Goal: Task Accomplishment & Management: Use online tool/utility

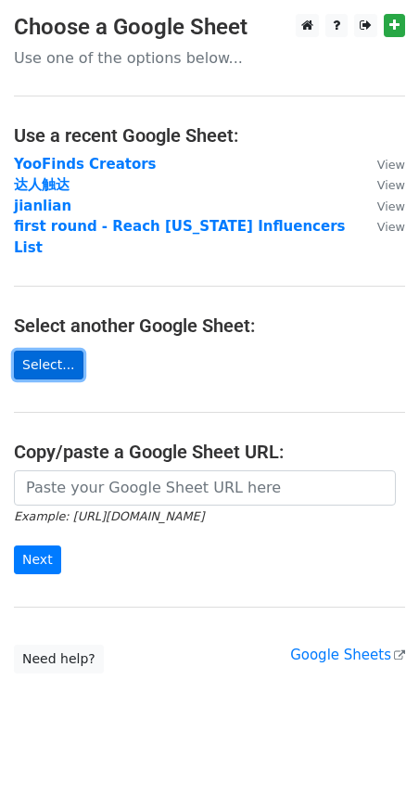
click at [59, 351] on link "Select..." at bounding box center [49, 365] width 70 height 29
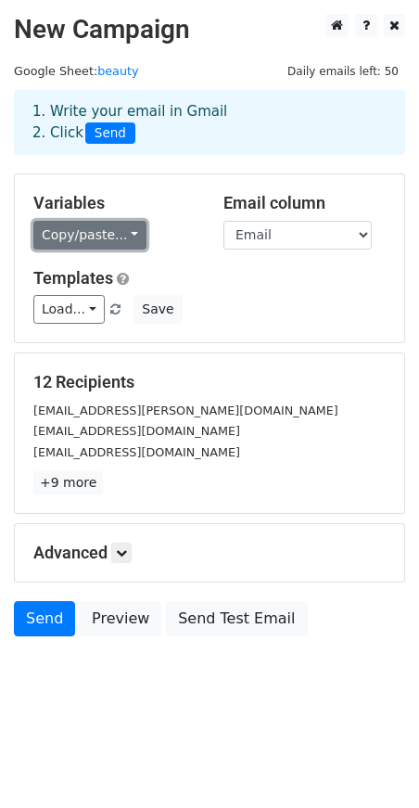
click at [99, 242] on link "Copy/paste..." at bounding box center [89, 235] width 113 height 29
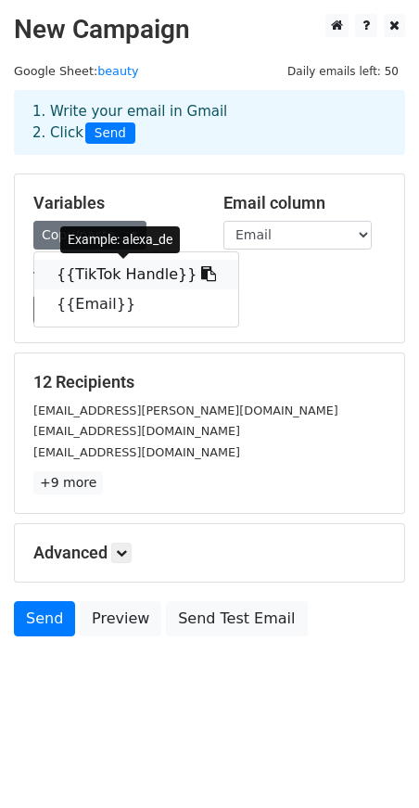
click at [98, 280] on link "{{TikTok Handle}}" at bounding box center [136, 275] width 204 height 30
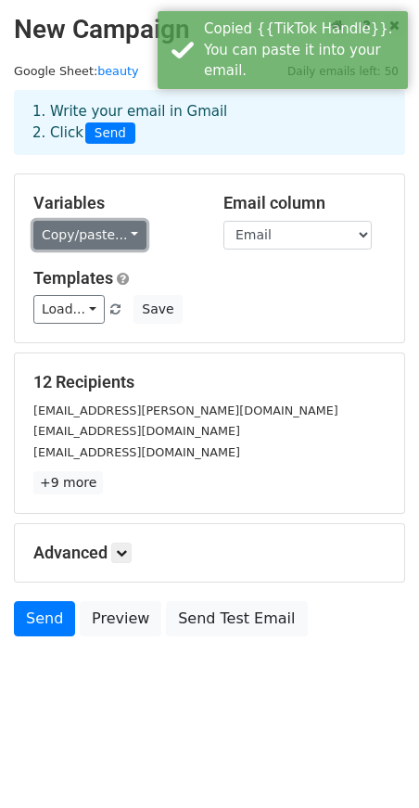
click at [104, 236] on link "Copy/paste..." at bounding box center [89, 235] width 113 height 29
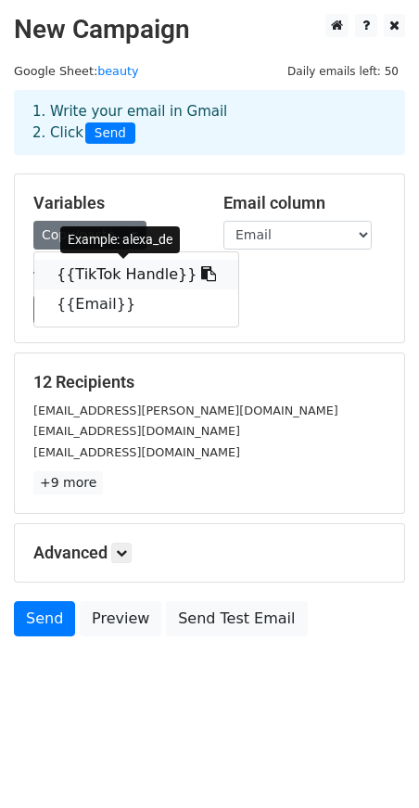
click at [201, 275] on icon at bounding box center [208, 273] width 15 height 15
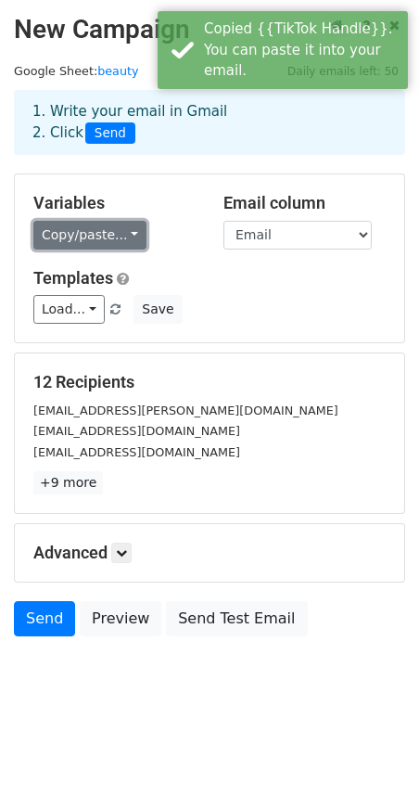
click at [133, 233] on link "Copy/paste..." at bounding box center [89, 235] width 113 height 29
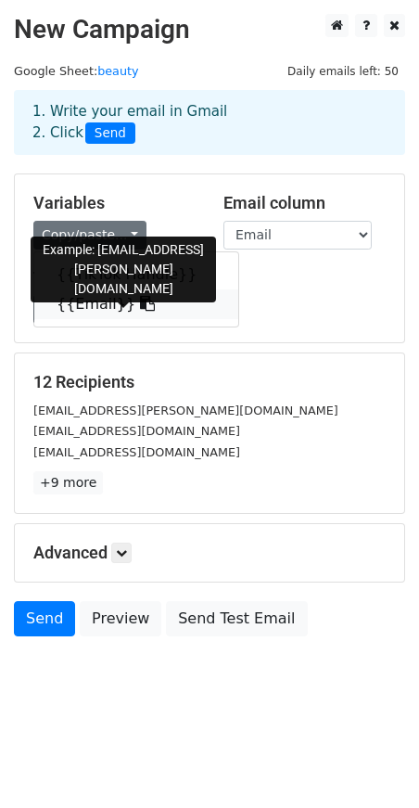
click at [140, 303] on icon at bounding box center [147, 303] width 15 height 15
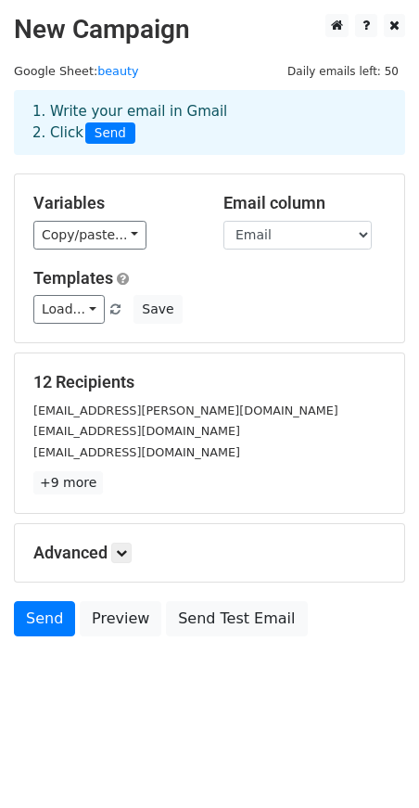
click at [296, 276] on h5 "Templates" at bounding box center [209, 278] width 353 height 20
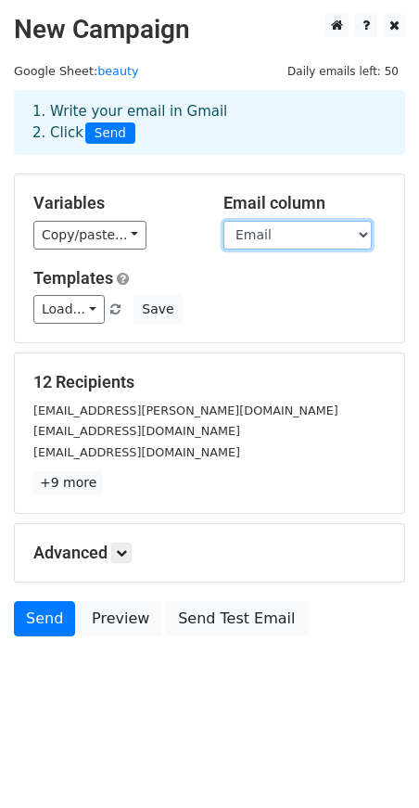
click at [296, 227] on select "TikTok Handle Email" at bounding box center [298, 235] width 148 height 29
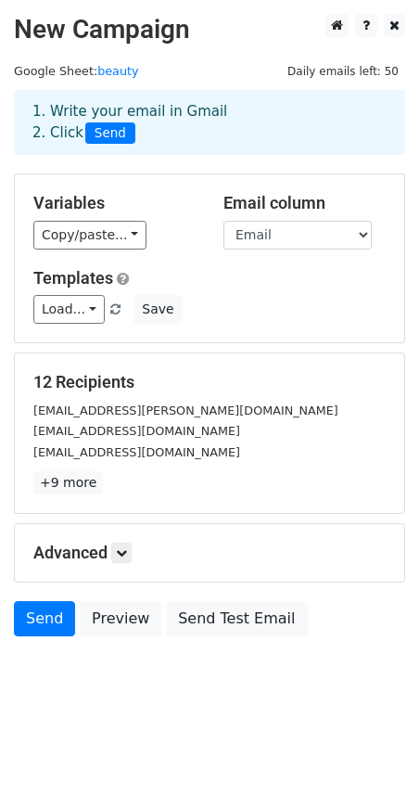
click at [344, 314] on div "Load... No templates saved Save" at bounding box center [209, 309] width 380 height 29
click at [337, 319] on div "Load... No templates saved Save" at bounding box center [209, 309] width 380 height 29
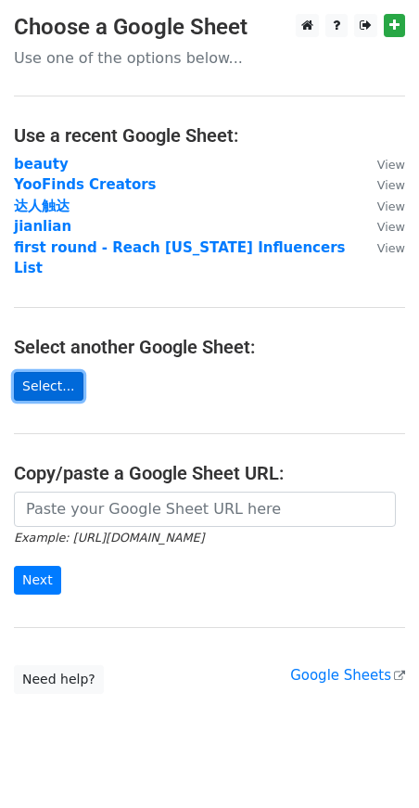
click at [65, 374] on link "Select..." at bounding box center [49, 386] width 70 height 29
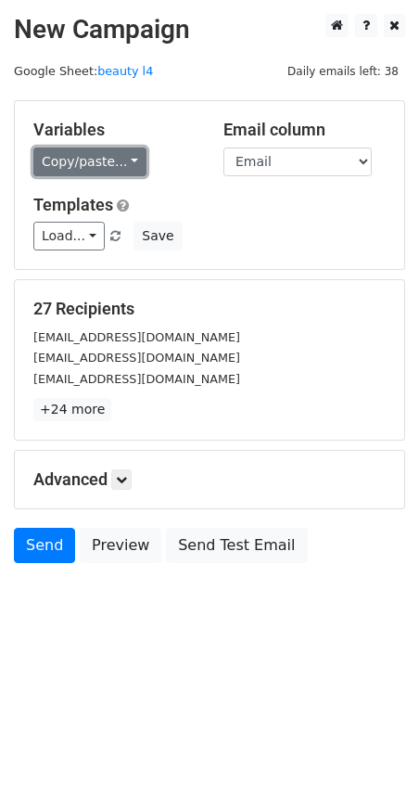
click at [101, 155] on link "Copy/paste..." at bounding box center [89, 162] width 113 height 29
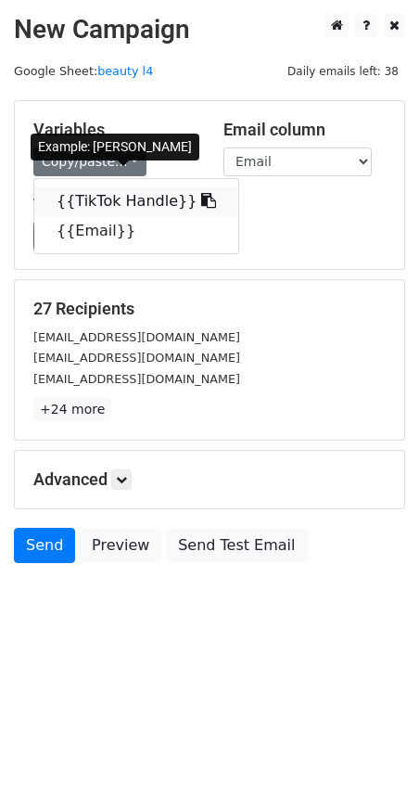
click at [140, 197] on link "{{TikTok Handle}}" at bounding box center [136, 201] width 204 height 30
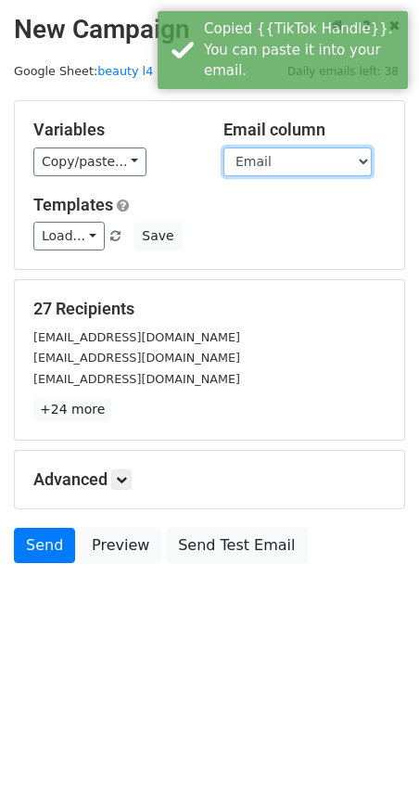
click at [235, 164] on select "TikTok Handle Email" at bounding box center [298, 162] width 148 height 29
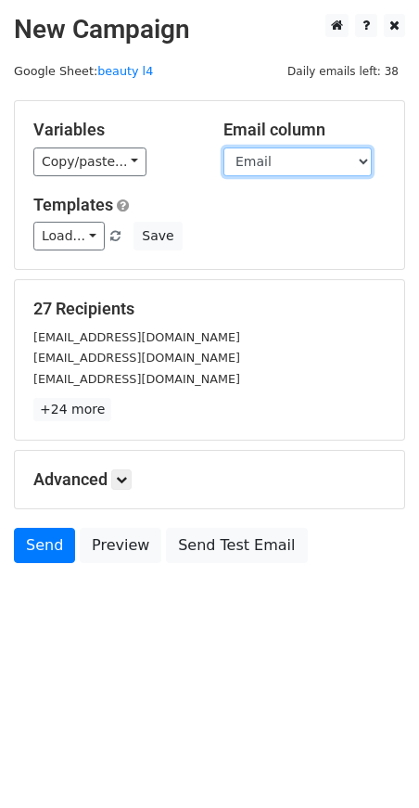
click at [286, 163] on select "TikTok Handle Email" at bounding box center [298, 162] width 148 height 29
